Goal: Task Accomplishment & Management: Use online tool/utility

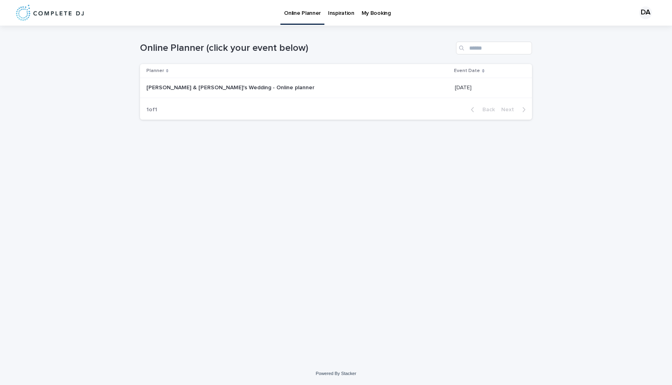
click at [217, 92] on div "[PERSON_NAME] & [PERSON_NAME]'s Wedding - Online planner [PERSON_NAME] & [PERSO…" at bounding box center [297, 87] width 302 height 13
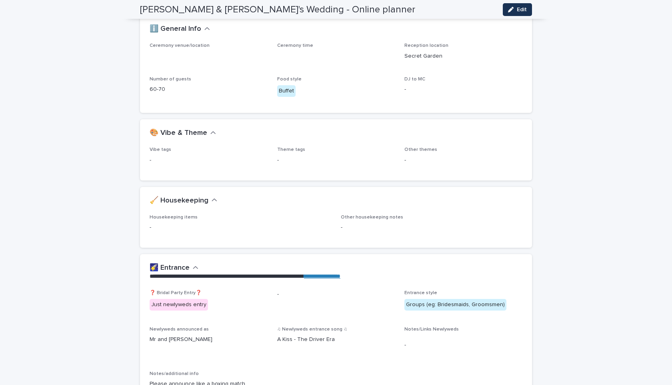
scroll to position [120, 0]
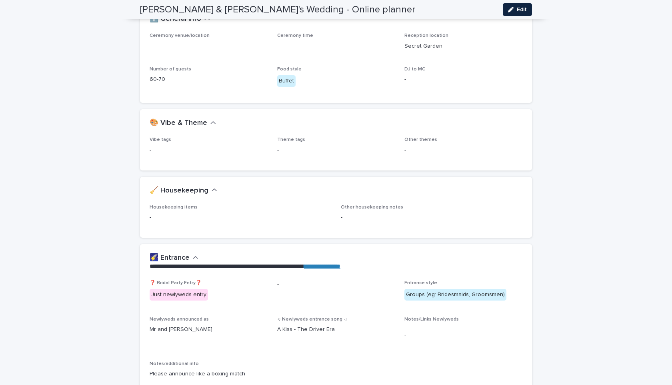
click at [526, 7] on span "Edit" at bounding box center [522, 10] width 10 height 6
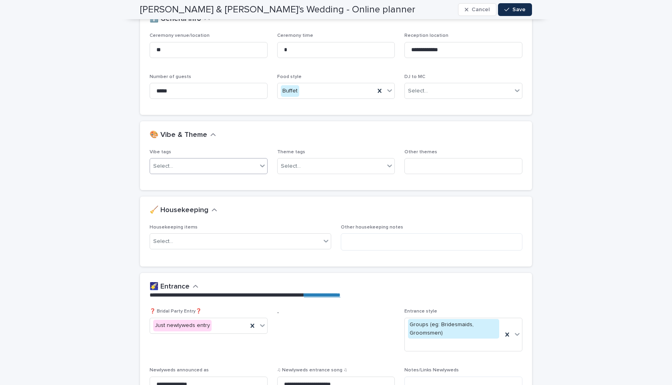
click at [249, 161] on div "Select..." at bounding box center [203, 166] width 107 height 13
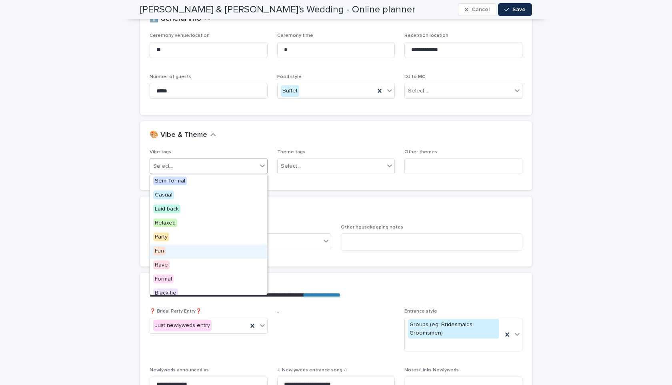
click at [211, 247] on div "Fun" at bounding box center [208, 252] width 117 height 14
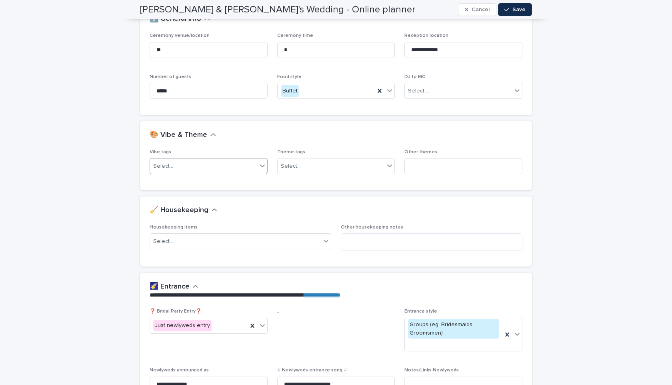
click at [211, 162] on div "Select..." at bounding box center [203, 166] width 107 height 13
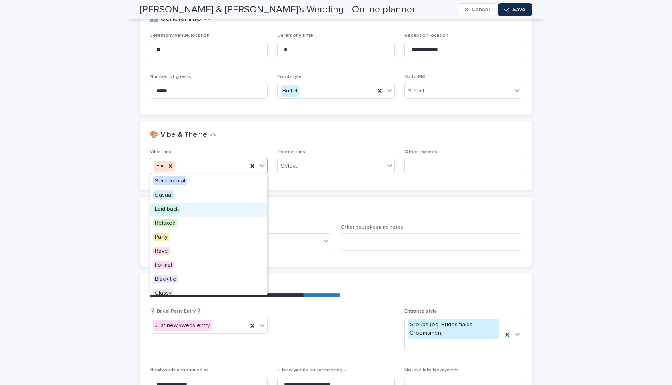
click at [221, 211] on div "Laid-back" at bounding box center [208, 210] width 117 height 14
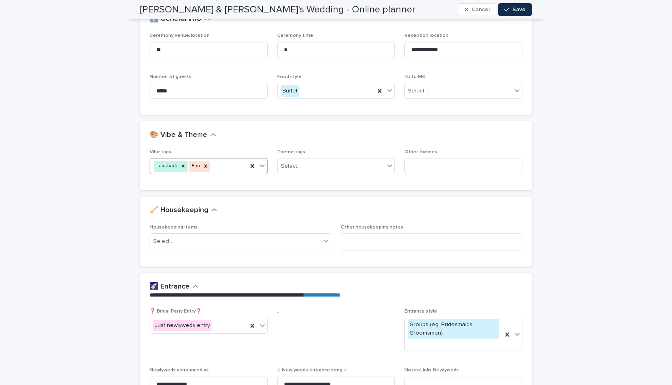
click at [229, 167] on div "Laid-back Fun" at bounding box center [199, 166] width 98 height 14
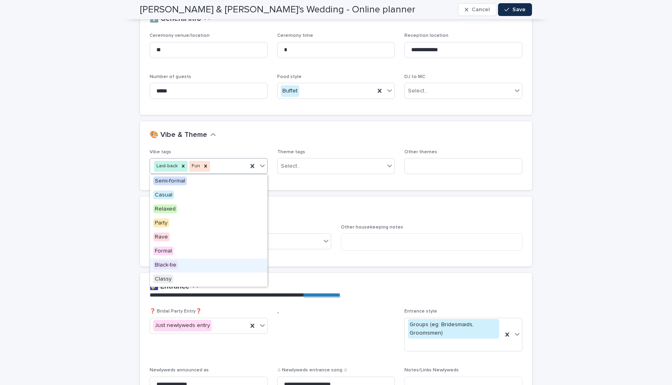
click at [332, 209] on div "🧹 Housekeeping" at bounding box center [335, 210] width 370 height 9
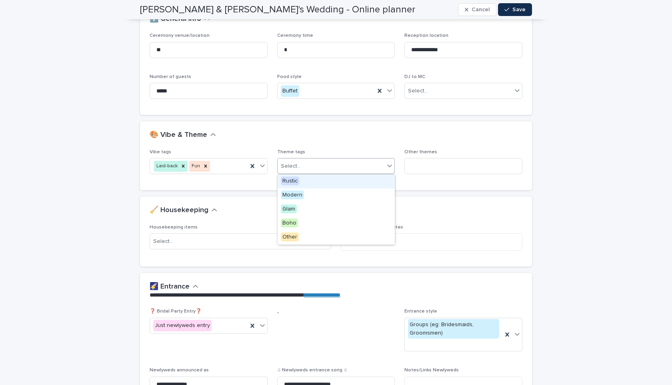
click at [336, 171] on div "Select..." at bounding box center [331, 166] width 107 height 13
click at [331, 224] on div "Boho" at bounding box center [336, 224] width 117 height 14
click at [451, 169] on input at bounding box center [464, 166] width 118 height 16
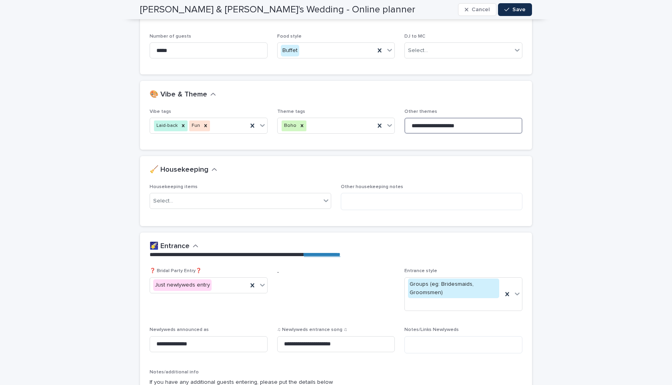
scroll to position [177, 0]
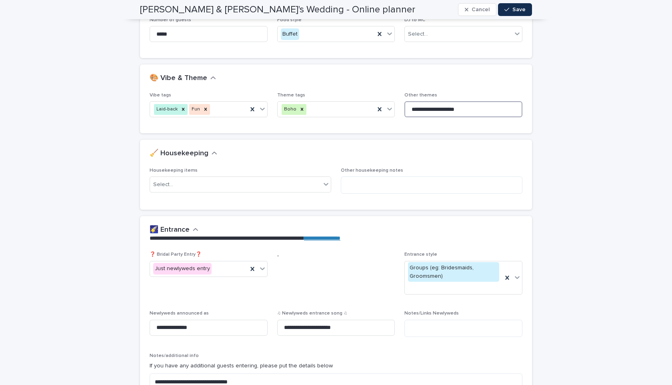
type input "**********"
click at [311, 173] on p "Housekeeping items" at bounding box center [241, 171] width 182 height 6
click at [311, 192] on div "Select..." at bounding box center [241, 185] width 182 height 16
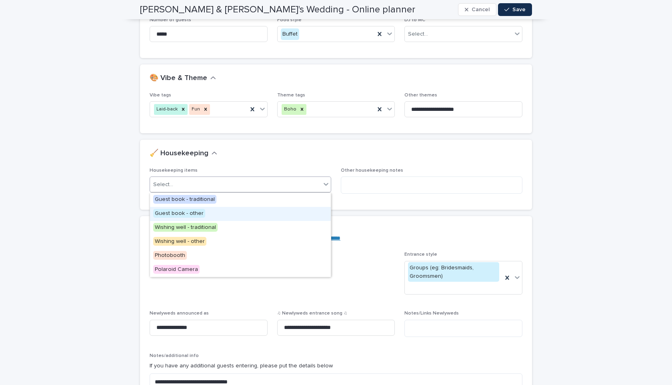
click at [271, 214] on div "Guest book - other" at bounding box center [240, 214] width 181 height 14
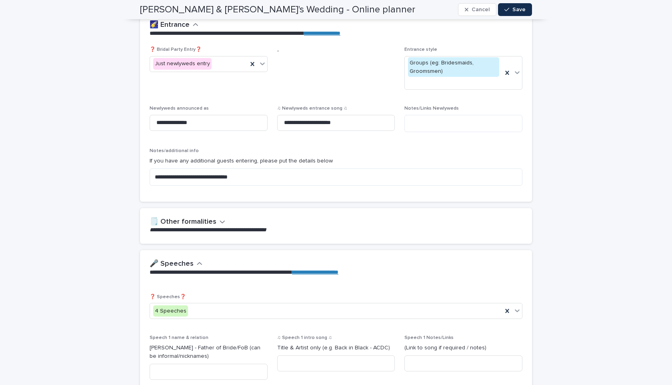
scroll to position [418, 0]
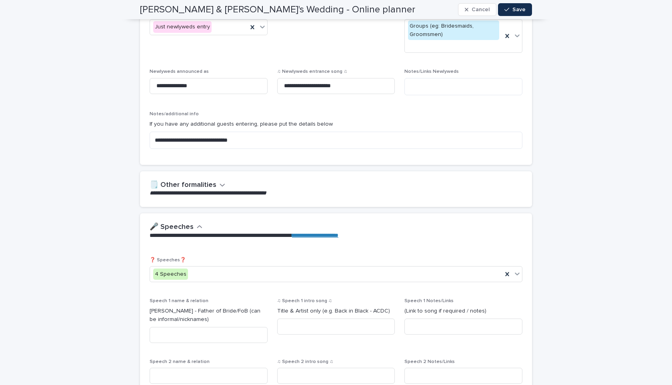
click at [220, 186] on icon "button" at bounding box center [223, 184] width 6 height 7
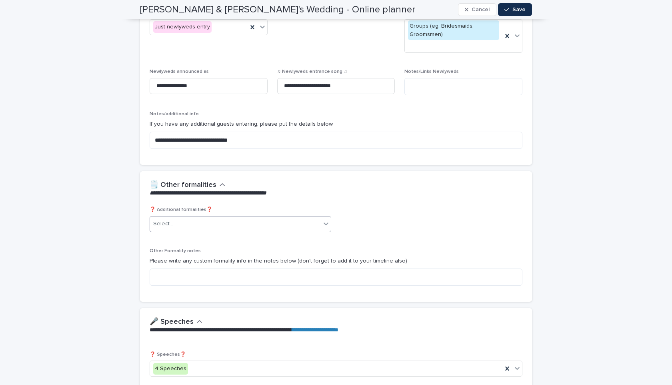
click at [215, 220] on div "Select..." at bounding box center [235, 223] width 171 height 13
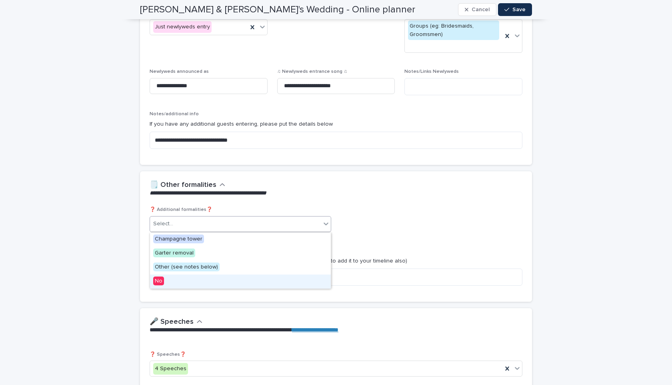
click at [211, 281] on div "No" at bounding box center [240, 282] width 181 height 14
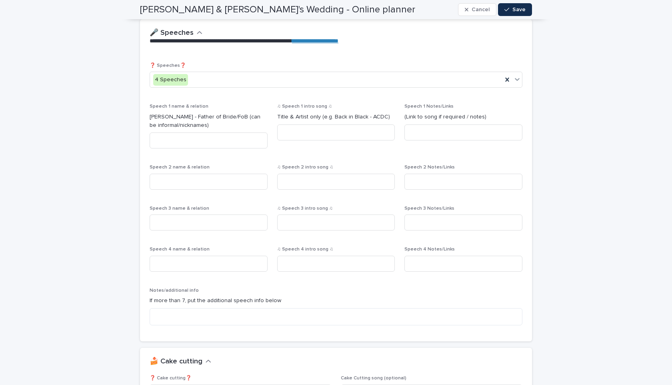
scroll to position [653, 0]
click at [216, 139] on input at bounding box center [209, 141] width 118 height 16
drag, startPoint x: 221, startPoint y: 142, endPoint x: 117, endPoint y: 142, distance: 103.7
type input "**********"
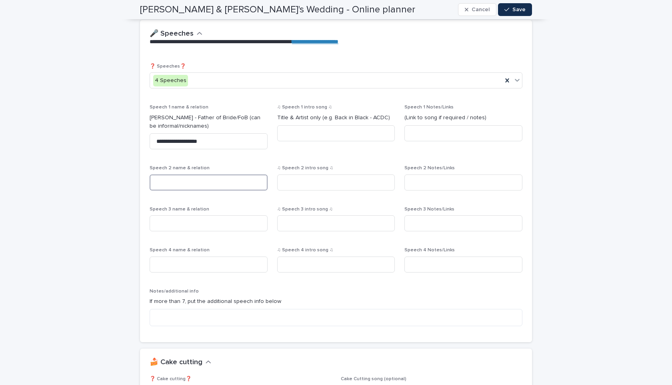
click at [171, 182] on input at bounding box center [209, 183] width 118 height 16
paste input "**********"
type input "**********"
click at [220, 226] on input at bounding box center [209, 223] width 118 height 16
type input "*"
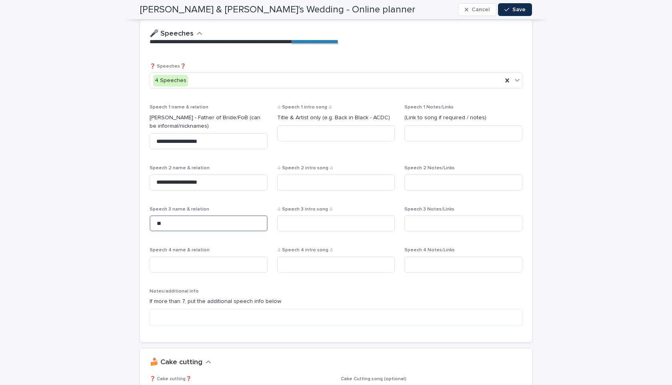
type input "*"
type input "********"
click at [205, 268] on input at bounding box center [209, 265] width 118 height 16
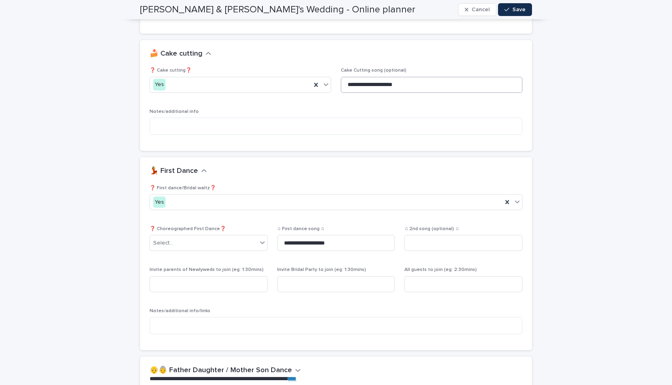
scroll to position [961, 0]
type input "**********"
drag, startPoint x: 414, startPoint y: 88, endPoint x: 345, endPoint y: 87, distance: 69.7
click at [345, 87] on input "**********" at bounding box center [432, 86] width 182 height 16
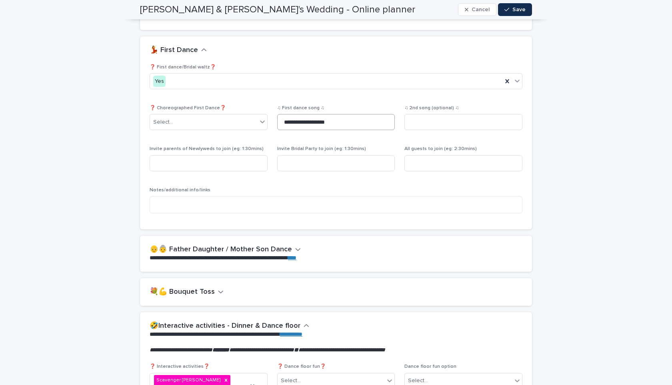
scroll to position [1102, 0]
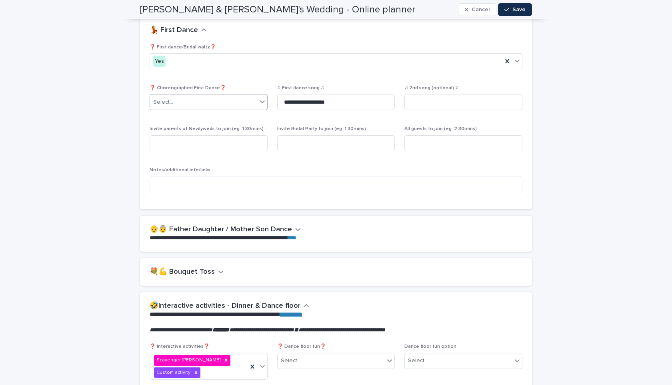
click at [231, 101] on div "Select..." at bounding box center [203, 102] width 107 height 13
click at [304, 165] on div "**********" at bounding box center [336, 122] width 373 height 156
click at [458, 93] on div "♫ 2nd song (optional) ♫" at bounding box center [464, 100] width 118 height 31
click at [455, 102] on input at bounding box center [464, 102] width 118 height 16
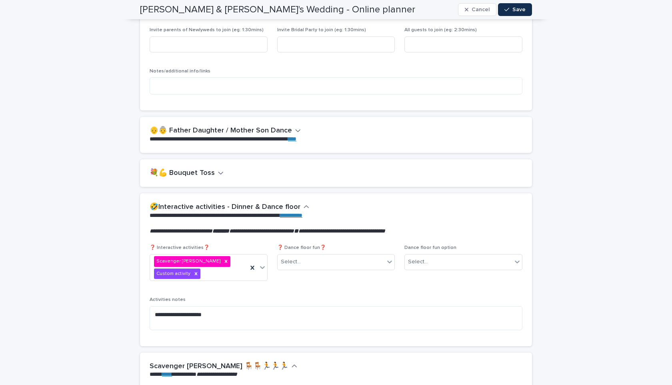
scroll to position [1204, 0]
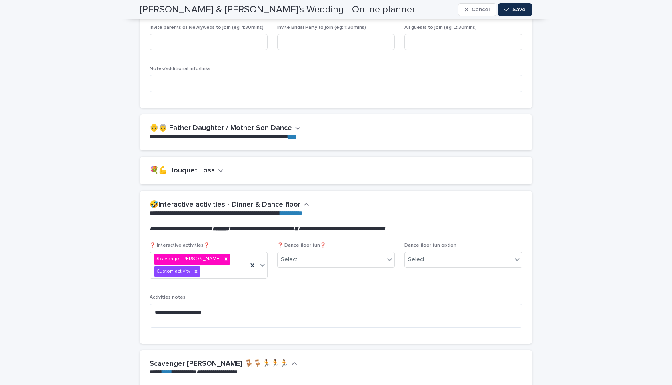
click at [295, 124] on icon "button" at bounding box center [298, 127] width 6 height 7
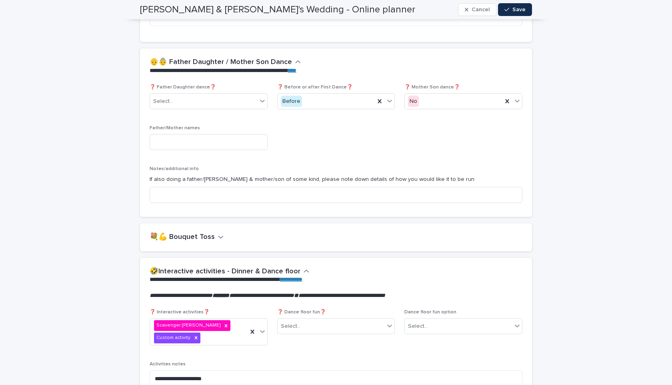
scroll to position [1271, 0]
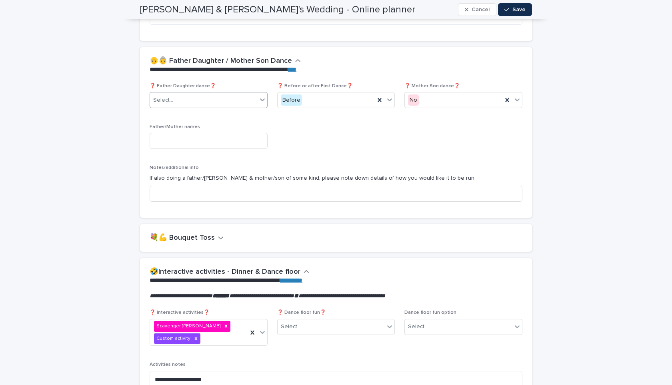
click at [192, 101] on div "Select..." at bounding box center [203, 100] width 107 height 13
click at [325, 124] on div "❓ Father Daughter dance❓ option Yes focused, 1 of 2. 2 results available. Use U…" at bounding box center [336, 145] width 373 height 125
click at [241, 97] on div "Select..." at bounding box center [203, 100] width 107 height 13
click at [214, 116] on div "Yes" at bounding box center [208, 115] width 117 height 14
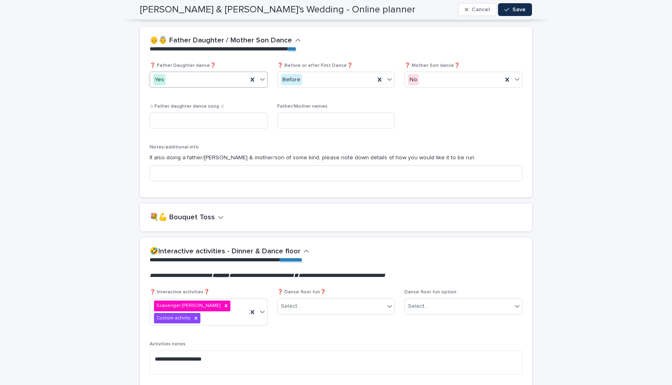
click at [181, 211] on div "💐💪 Bouquet Toss" at bounding box center [336, 218] width 392 height 28
click at [182, 216] on h2 "💐💪 Bouquet Toss" at bounding box center [182, 217] width 65 height 9
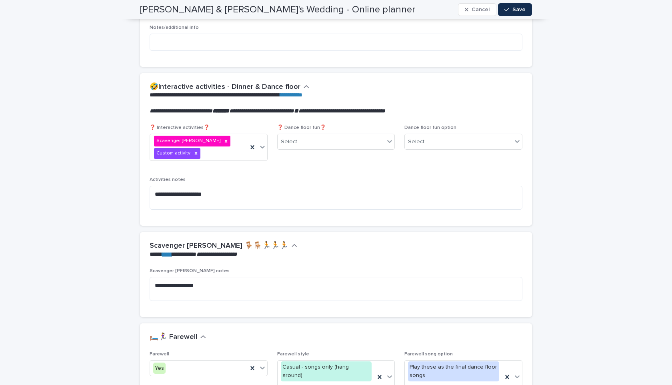
scroll to position [1546, 0]
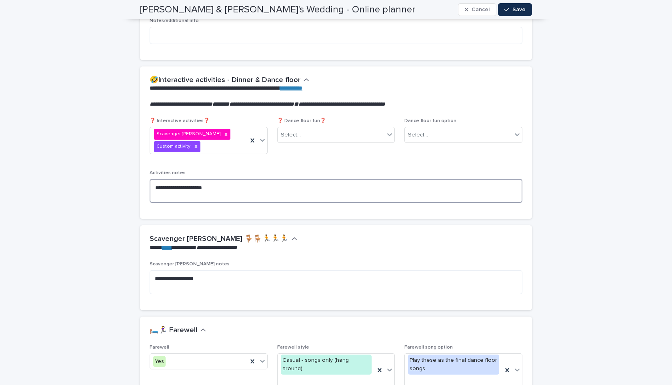
drag, startPoint x: 183, startPoint y: 194, endPoint x: 229, endPoint y: 198, distance: 46.6
click at [230, 198] on textarea "**********" at bounding box center [336, 191] width 373 height 24
click at [230, 193] on textarea "**********" at bounding box center [336, 191] width 373 height 24
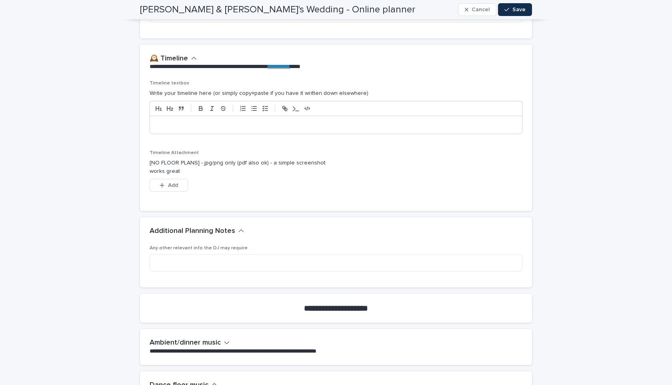
scroll to position [1999, 0]
click at [201, 122] on p at bounding box center [336, 126] width 360 height 8
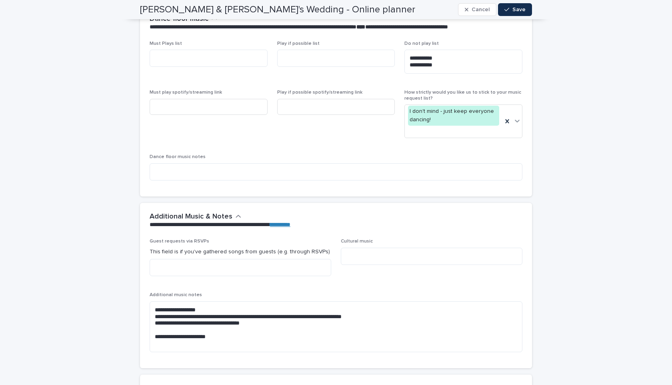
scroll to position [2394, 0]
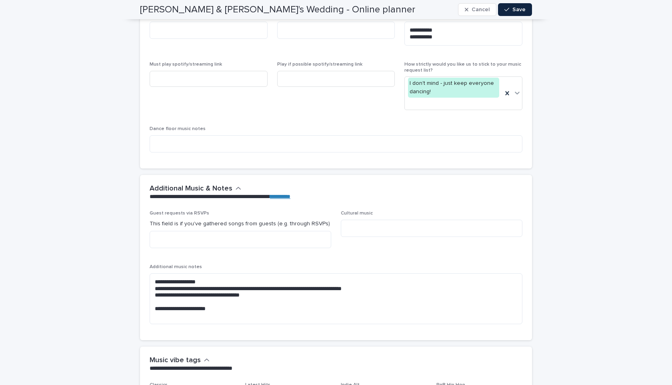
click at [522, 12] on span "Save" at bounding box center [519, 10] width 13 height 6
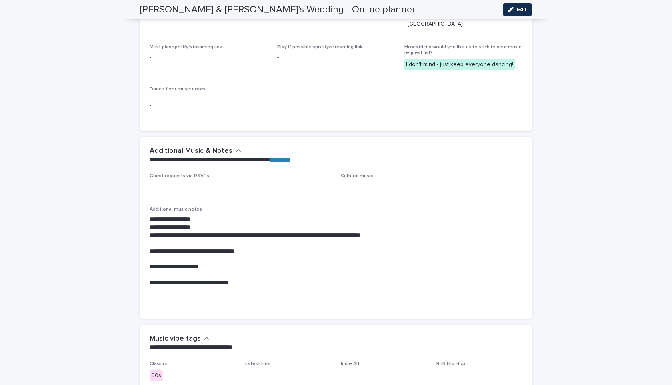
scroll to position [2025, 0]
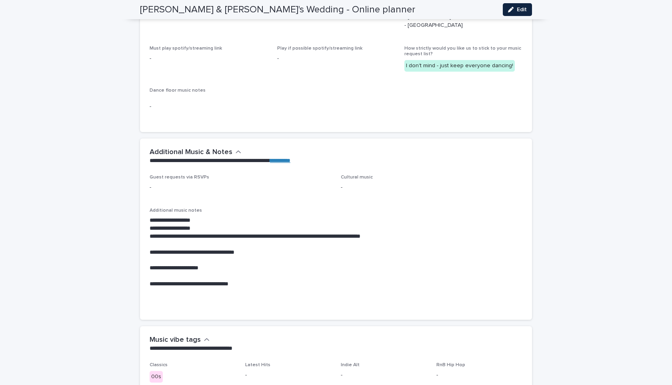
click at [514, 4] on button "Edit" at bounding box center [517, 9] width 29 height 13
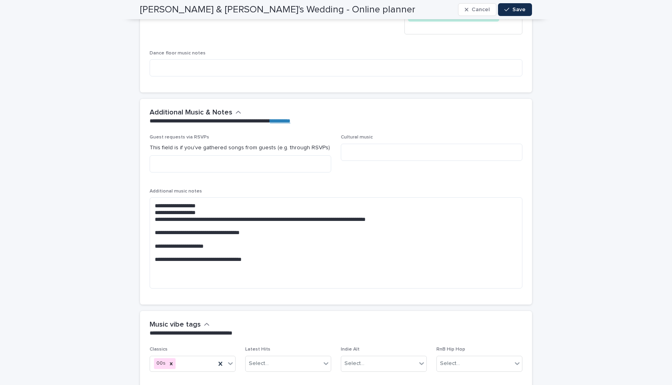
scroll to position [2486, 0]
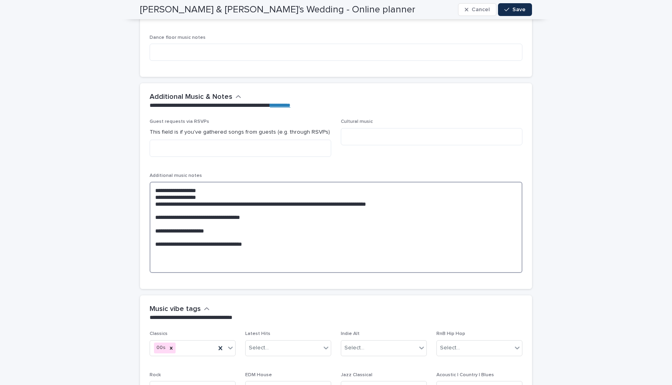
drag, startPoint x: 219, startPoint y: 184, endPoint x: 152, endPoint y: 181, distance: 66.1
click at [152, 182] on textarea "**********" at bounding box center [336, 227] width 373 height 91
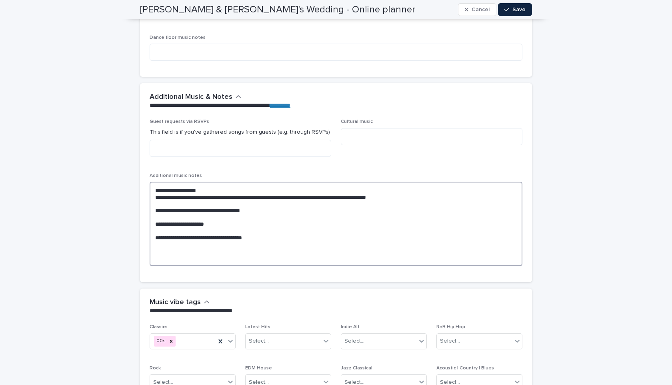
type textarea "**********"
click at [511, 5] on button "Save" at bounding box center [515, 9] width 34 height 13
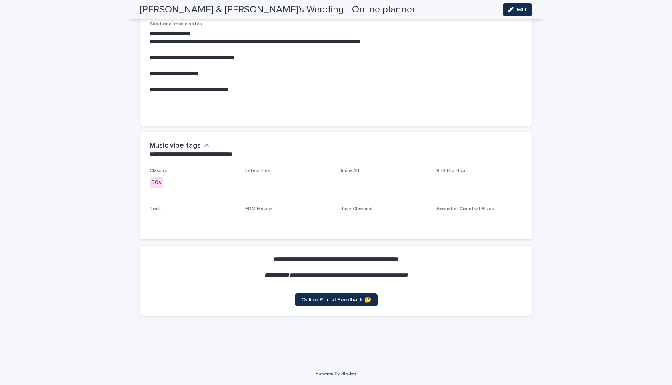
scroll to position [2193, 0]
